Goal: Task Accomplishment & Management: Manage account settings

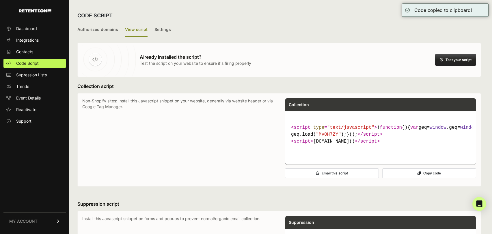
click at [441, 178] on button "Copy code" at bounding box center [430, 173] width 94 height 10
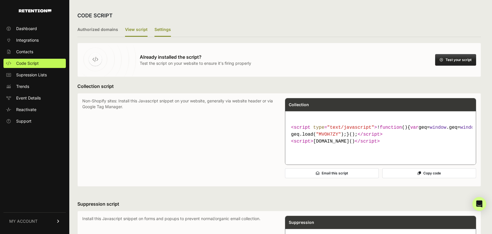
click at [156, 30] on label "Settings" at bounding box center [163, 30] width 16 height 14
click at [0, 0] on input "Settings" at bounding box center [0, 0] width 0 height 0
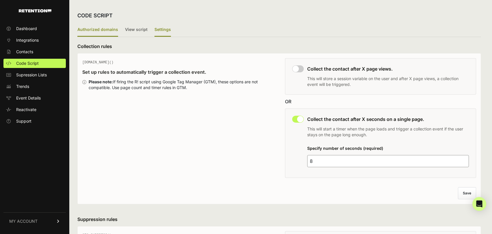
click at [104, 28] on label "Authorized domains" at bounding box center [97, 30] width 41 height 14
click at [0, 0] on input "Authorized domains" at bounding box center [0, 0] width 0 height 0
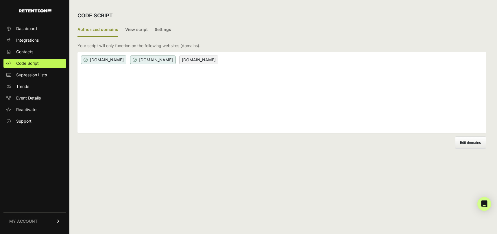
click at [465, 140] on label "Edit domains" at bounding box center [470, 142] width 31 height 12
click at [0, 0] on input "Add domain" at bounding box center [0, 0] width 0 height 0
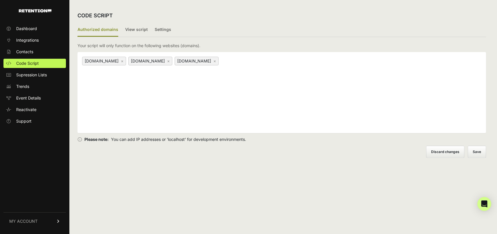
click at [333, 97] on div "irsprob.com × www.irsprob.com × tax.irsprob.com ×" at bounding box center [281, 92] width 408 height 81
type input "[DOMAIN_NAME]"
click at [479, 151] on button "Save" at bounding box center [477, 152] width 18 height 12
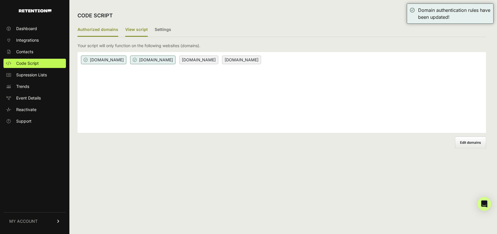
click at [139, 27] on label "View script" at bounding box center [136, 30] width 23 height 14
click at [0, 0] on input "View script" at bounding box center [0, 0] width 0 height 0
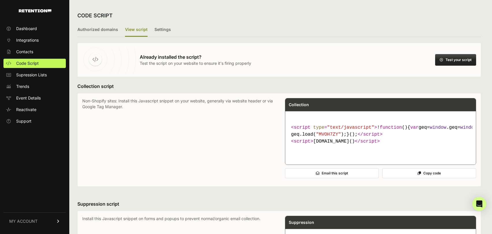
click at [447, 58] on button "Test your script" at bounding box center [455, 60] width 41 height 12
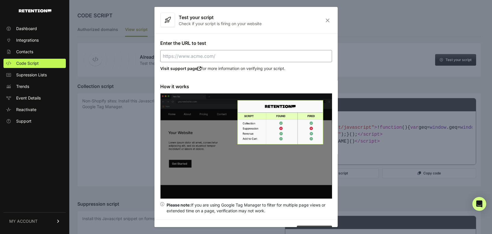
click at [286, 56] on input "Enter the URL to test" at bounding box center [246, 56] width 172 height 12
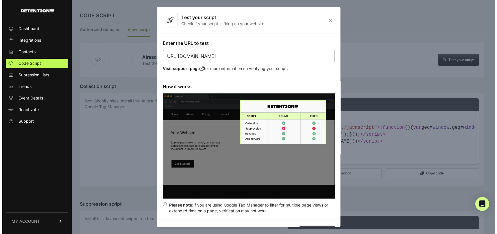
scroll to position [13, 0]
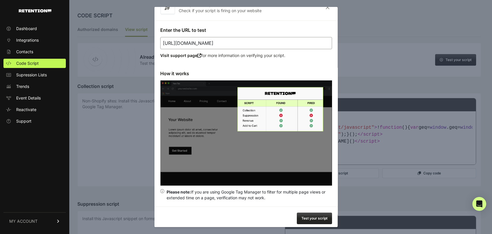
click at [311, 216] on button "Test your script" at bounding box center [314, 218] width 35 height 12
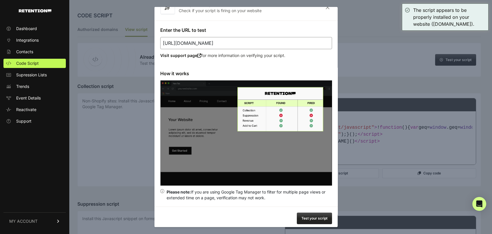
click at [324, 7] on icon "Close" at bounding box center [327, 7] width 9 height 5
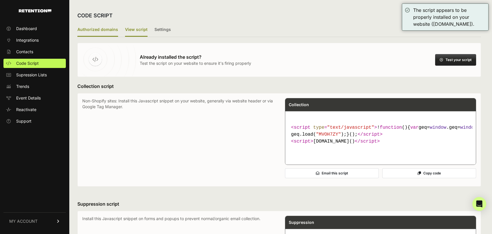
click at [96, 27] on label "Authorized domains" at bounding box center [97, 30] width 41 height 14
click at [0, 0] on input "Authorized domains" at bounding box center [0, 0] width 0 height 0
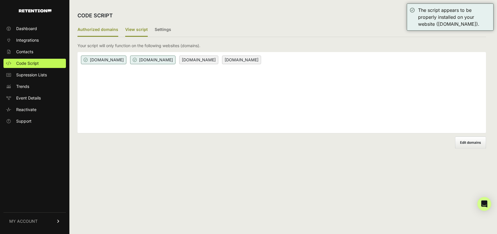
click at [136, 30] on label "View script" at bounding box center [136, 30] width 23 height 14
click at [0, 0] on input "View script" at bounding box center [0, 0] width 0 height 0
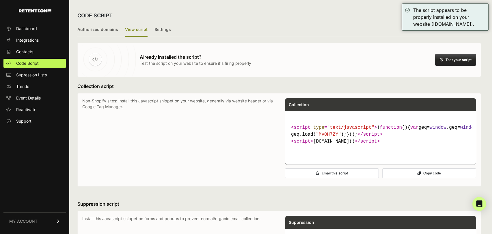
click at [469, 59] on button "Test your script" at bounding box center [455, 60] width 41 height 12
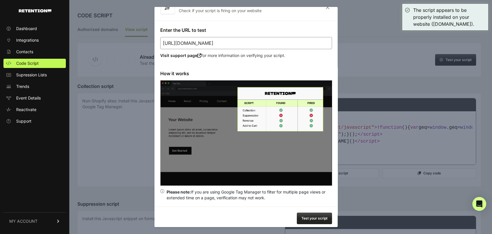
click at [288, 43] on input "https://irsprob.com" at bounding box center [246, 43] width 172 height 12
drag, startPoint x: 226, startPoint y: 42, endPoint x: 194, endPoint y: 42, distance: 32.1
click at [194, 42] on input "https://irsprob.com" at bounding box center [246, 43] width 172 height 12
type input "https://irsprob.clickfunnels.com"
click at [315, 214] on button "Test your script" at bounding box center [314, 218] width 35 height 12
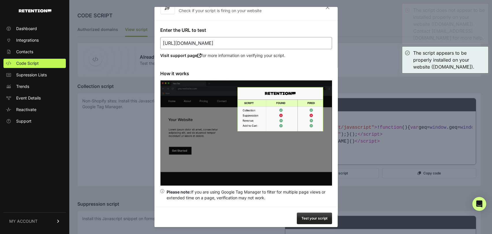
click at [324, 8] on icon "Close" at bounding box center [327, 7] width 9 height 5
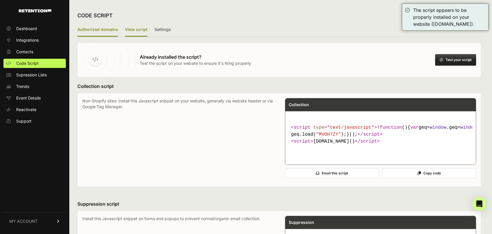
click at [104, 28] on label "Authorized domains" at bounding box center [97, 30] width 41 height 14
click at [0, 0] on input "Authorized domains" at bounding box center [0, 0] width 0 height 0
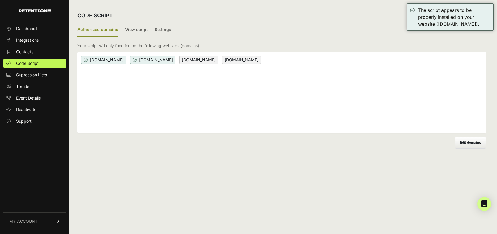
click at [259, 106] on div "[DOMAIN_NAME] [DOMAIN_NAME] [DOMAIN_NAME] [DOMAIN_NAME]" at bounding box center [281, 92] width 408 height 81
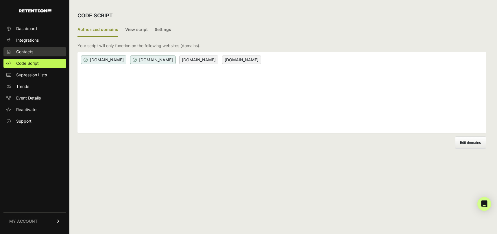
click at [25, 52] on span "Contacts" at bounding box center [24, 52] width 17 height 6
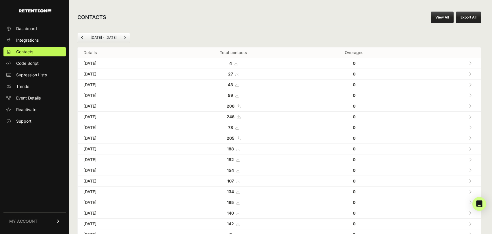
click at [238, 61] on icon at bounding box center [235, 63] width 3 height 4
click at [37, 64] on span "Code Script" at bounding box center [27, 63] width 23 height 6
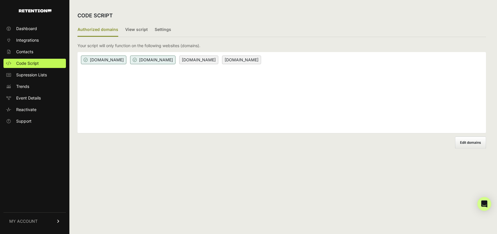
click at [286, 60] on div "[DOMAIN_NAME] [DOMAIN_NAME] [DOMAIN_NAME] [DOMAIN_NAME]" at bounding box center [281, 92] width 408 height 81
click at [463, 144] on span "Edit domains" at bounding box center [470, 142] width 21 height 4
click at [0, 0] on input "Add domain" at bounding box center [0, 0] width 0 height 0
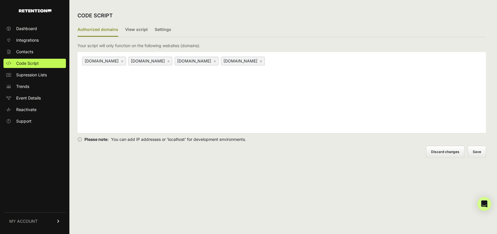
click at [358, 62] on div "[DOMAIN_NAME] × [DOMAIN_NAME] × [DOMAIN_NAME] × [DOMAIN_NAME] ×" at bounding box center [281, 92] width 408 height 81
paste input "[URL][DOMAIN_NAME]"
type input "[URL][DOMAIN_NAME]"
click at [481, 152] on button "Save" at bounding box center [477, 152] width 18 height 12
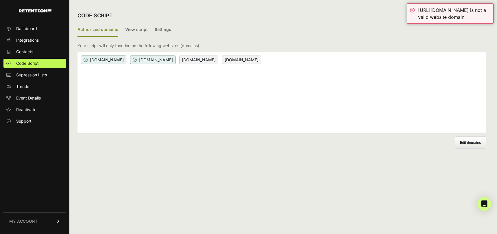
click at [365, 73] on div "[DOMAIN_NAME] [DOMAIN_NAME] [DOMAIN_NAME] [DOMAIN_NAME]" at bounding box center [281, 92] width 408 height 81
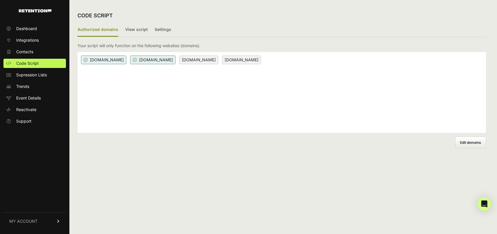
click at [365, 73] on div "[DOMAIN_NAME] [DOMAIN_NAME] [DOMAIN_NAME] [DOMAIN_NAME]" at bounding box center [281, 92] width 408 height 81
click at [476, 145] on label "Edit domains" at bounding box center [470, 142] width 31 height 12
click at [0, 0] on input "Add domain" at bounding box center [0, 0] width 0 height 0
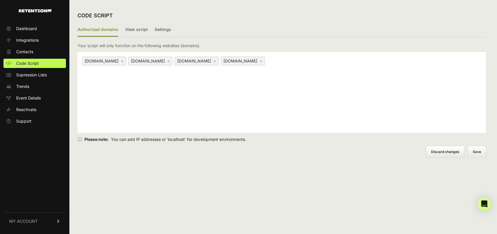
click at [430, 103] on div "[DOMAIN_NAME] × [DOMAIN_NAME] × [DOMAIN_NAME] × [DOMAIN_NAME] ×" at bounding box center [281, 92] width 408 height 81
paste input "[URL][DOMAIN_NAME]"
click at [267, 61] on input "[URL][DOMAIN_NAME]" at bounding box center [302, 60] width 72 height 7
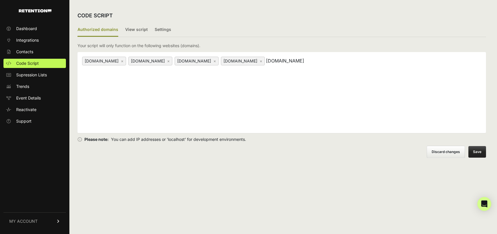
type input "[DOMAIN_NAME]"
click at [122, 61] on div "irsprob.clickfunnels.com ×" at bounding box center [104, 61] width 44 height 9
click at [126, 61] on div "irsprob.clickfunnels.com ×" at bounding box center [104, 61] width 44 height 9
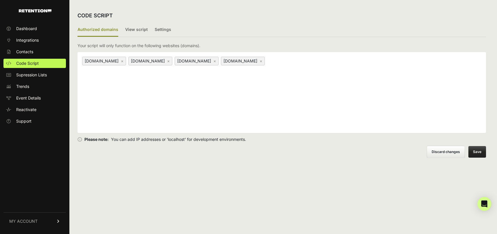
drag, startPoint x: 132, startPoint y: 61, endPoint x: 83, endPoint y: 62, distance: 48.9
click at [83, 62] on div "irsprob.clickfunnels.com ×" at bounding box center [104, 61] width 44 height 9
click at [140, 29] on label "View script" at bounding box center [136, 30] width 23 height 14
click at [476, 152] on button "Save Please save before exiting" at bounding box center [477, 152] width 18 height 12
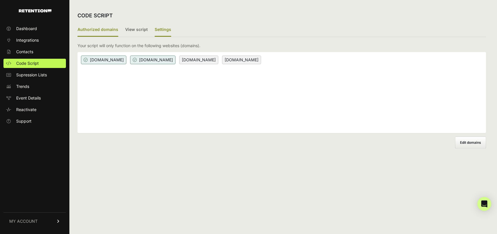
click at [161, 29] on label "Settings" at bounding box center [163, 30] width 16 height 14
click at [0, 0] on input "Settings" at bounding box center [0, 0] width 0 height 0
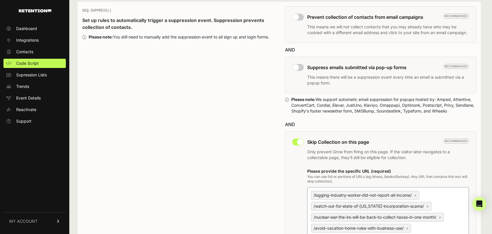
scroll to position [229, 0]
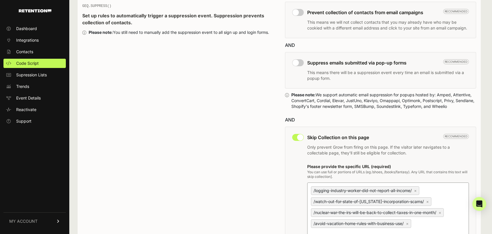
click at [304, 63] on input "checkbox" at bounding box center [298, 62] width 12 height 7
checkbox input "true"
click at [302, 10] on input "checkbox" at bounding box center [298, 12] width 12 height 7
checkbox input "true"
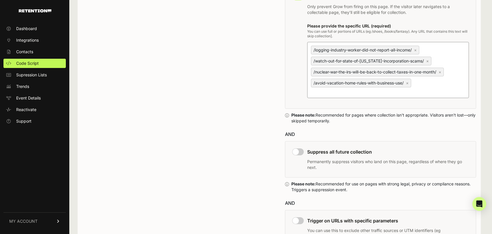
scroll to position [427, 0]
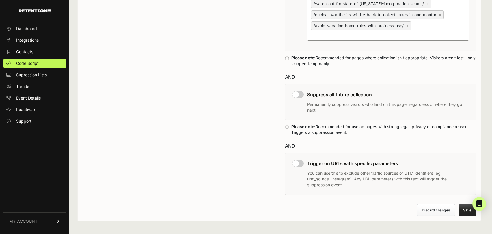
click at [300, 91] on input "checkbox" at bounding box center [298, 94] width 12 height 7
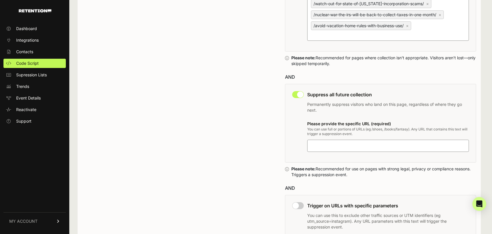
click at [297, 91] on input "checkbox" at bounding box center [298, 94] width 12 height 7
checkbox input "false"
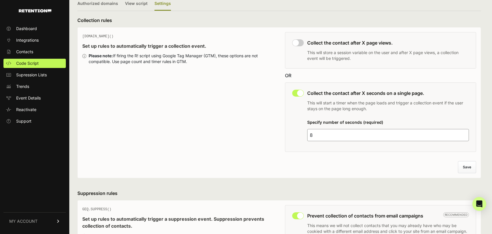
scroll to position [34, 0]
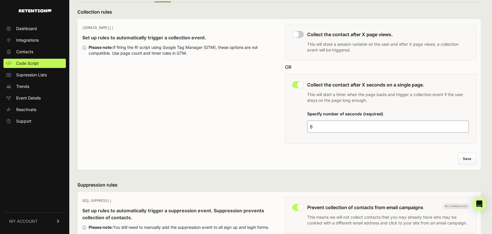
click at [356, 124] on input "8" at bounding box center [388, 126] width 162 height 12
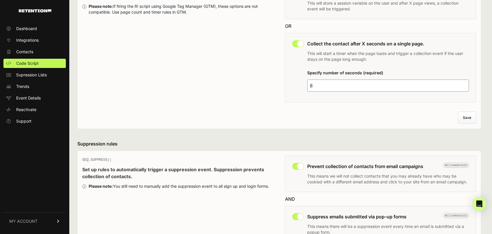
click at [356, 124] on div "GEQ.PAGE() Set up rules to automatically trigger a collection event. Please not…" at bounding box center [279, 53] width 404 height 151
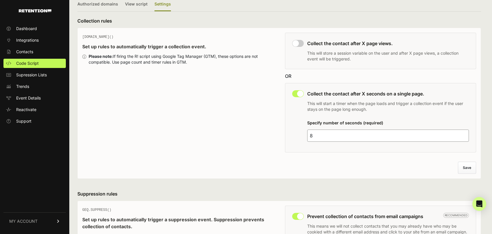
scroll to position [0, 0]
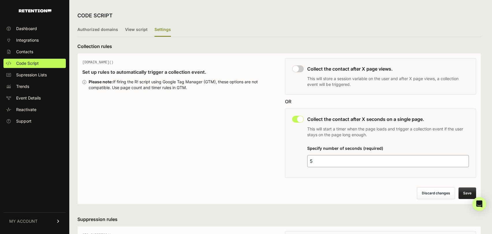
type input "5"
click at [469, 191] on button "Save" at bounding box center [468, 193] width 18 height 12
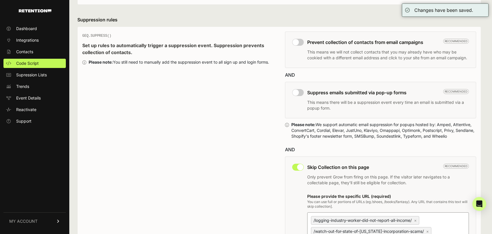
scroll to position [200, 0]
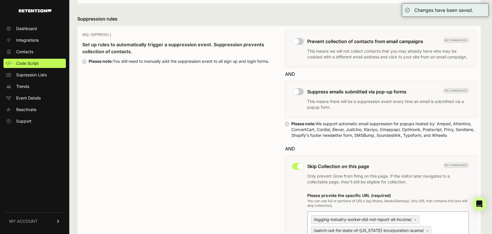
click at [299, 40] on input "checkbox" at bounding box center [298, 41] width 12 height 7
checkbox input "true"
click at [299, 89] on input "checkbox" at bounding box center [298, 91] width 12 height 7
checkbox input "true"
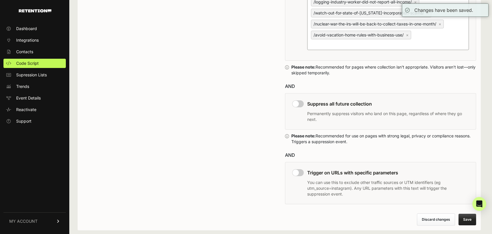
scroll to position [427, 0]
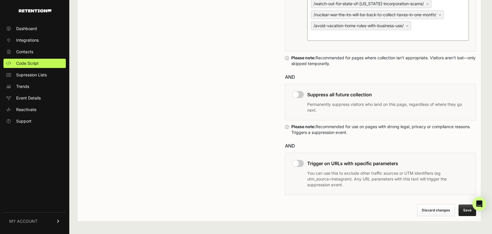
click at [466, 204] on button "Save" at bounding box center [468, 210] width 18 height 12
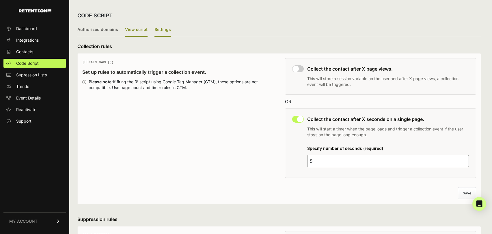
click at [139, 29] on label "View script" at bounding box center [136, 30] width 23 height 14
click at [0, 0] on input "View script" at bounding box center [0, 0] width 0 height 0
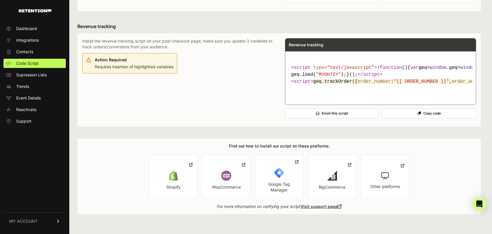
scroll to position [347, 0]
click at [283, 178] on link "Google Tag Manager" at bounding box center [279, 176] width 48 height 43
